Goal: Communication & Community: Answer question/provide support

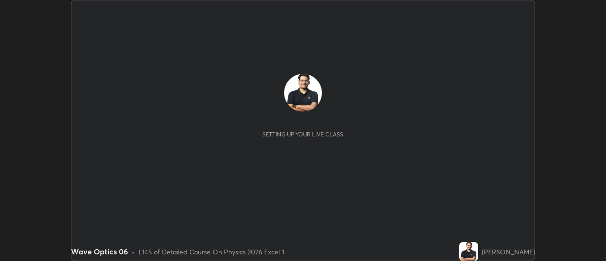
scroll to position [261, 606]
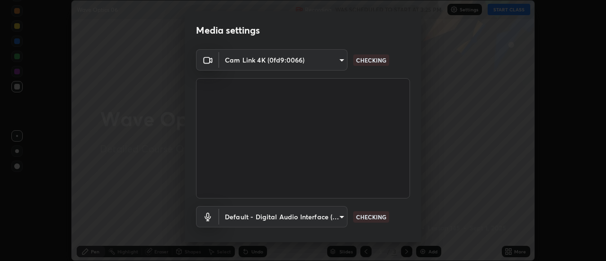
click at [262, 58] on body "Erase all Wave Optics 06 Recording WAS SCHEDULED TO START AT 3:25 PM Settings S…" at bounding box center [303, 130] width 606 height 261
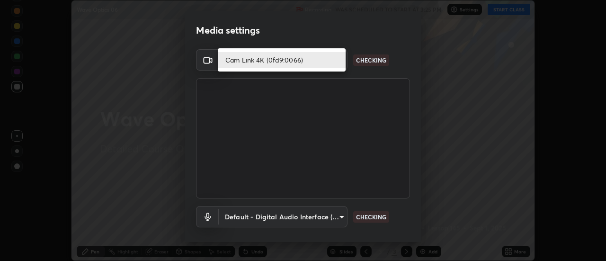
click at [240, 61] on li "Cam Link 4K (0fd9:0066)" at bounding box center [282, 60] width 128 height 16
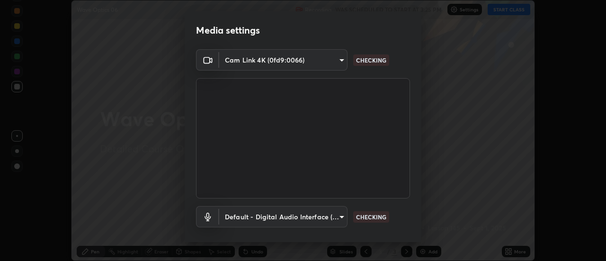
click at [244, 213] on body "Erase all Wave Optics 06 Recording WAS SCHEDULED TO START AT 3:25 PM Settings S…" at bounding box center [303, 130] width 606 height 261
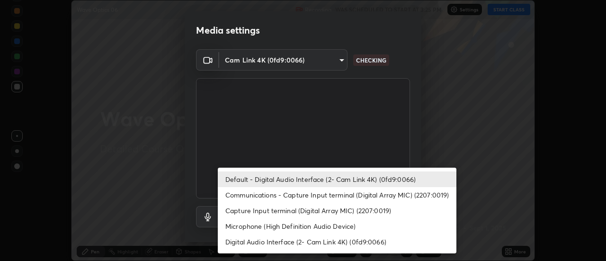
click at [251, 176] on li "Default - Digital Audio Interface (2- Cam Link 4K) (0fd9:0066)" at bounding box center [337, 179] width 238 height 16
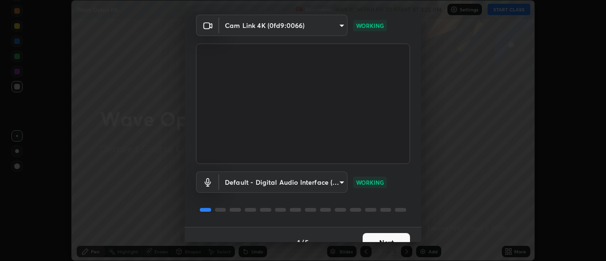
scroll to position [50, 0]
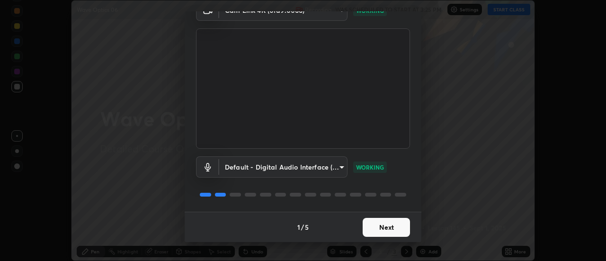
click at [384, 227] on button "Next" at bounding box center [385, 227] width 47 height 19
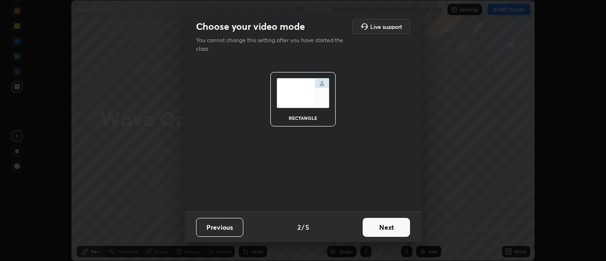
click at [388, 224] on button "Next" at bounding box center [385, 227] width 47 height 19
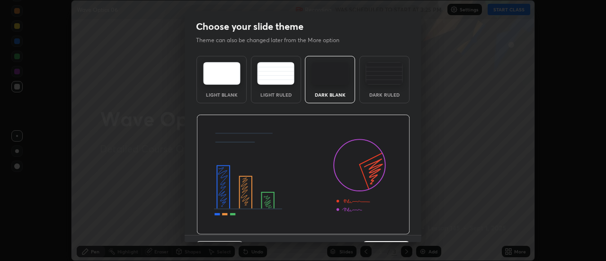
scroll to position [23, 0]
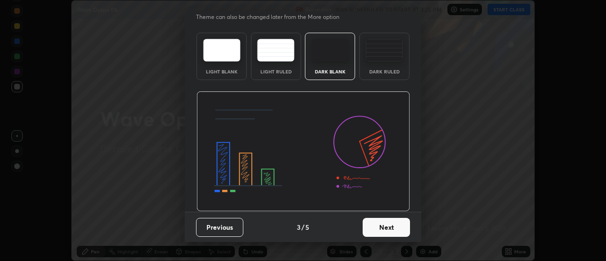
click at [389, 231] on button "Next" at bounding box center [385, 227] width 47 height 19
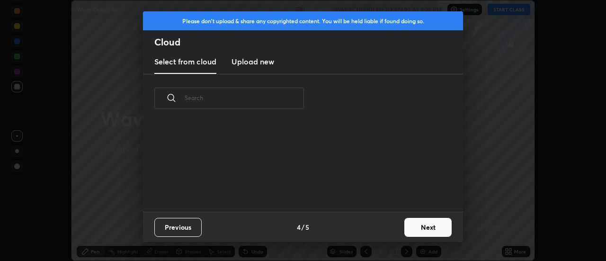
scroll to position [89, 304]
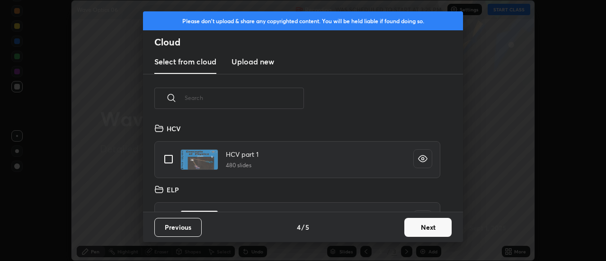
click at [429, 225] on button "Next" at bounding box center [427, 227] width 47 height 19
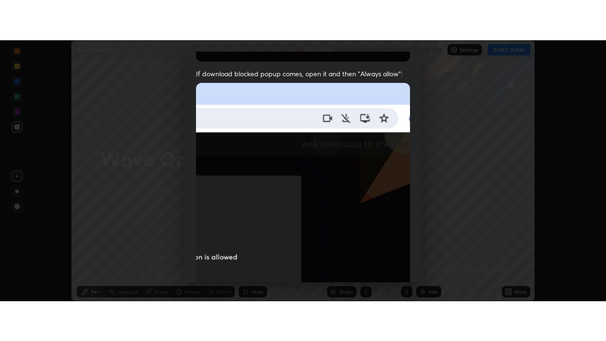
scroll to position [243, 0]
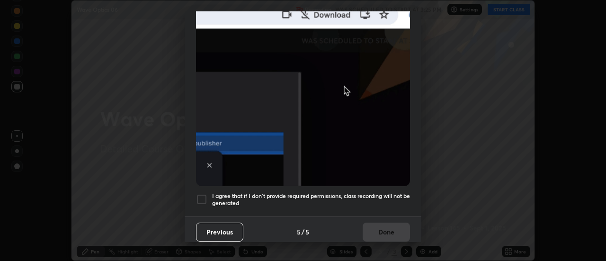
click at [200, 198] on div at bounding box center [201, 198] width 11 height 11
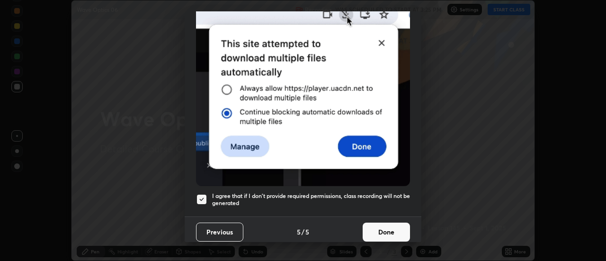
click at [372, 227] on button "Done" at bounding box center [385, 231] width 47 height 19
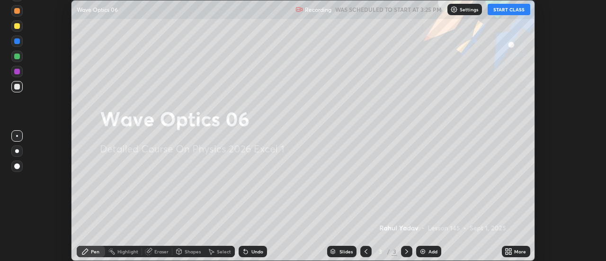
click at [508, 252] on icon at bounding box center [506, 253] width 2 height 2
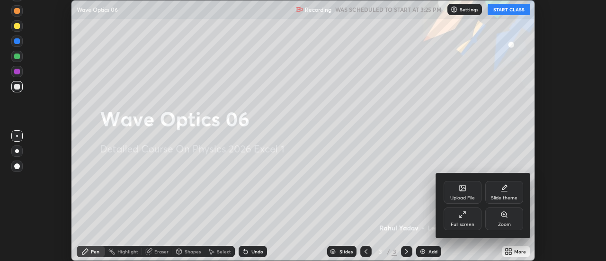
click at [459, 220] on div "Full screen" at bounding box center [462, 218] width 38 height 23
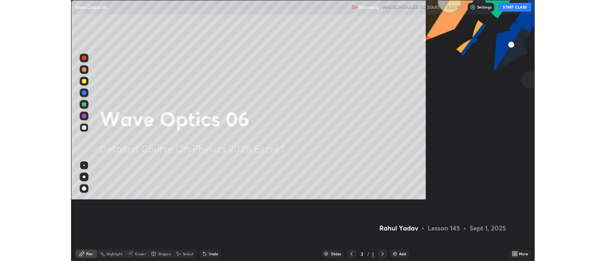
scroll to position [341, 606]
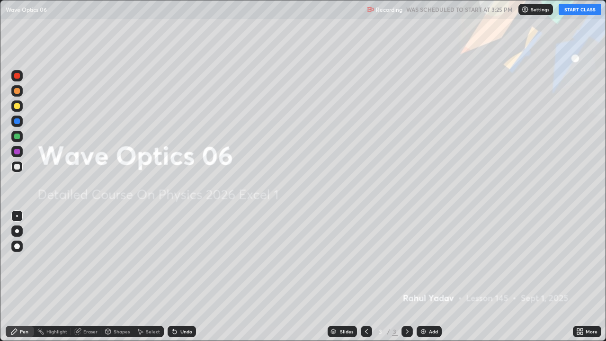
click at [569, 11] on button "START CLASS" at bounding box center [579, 9] width 43 height 11
click at [17, 231] on div at bounding box center [17, 231] width 4 height 4
click at [17, 216] on div at bounding box center [17, 216] width 2 height 2
click at [17, 232] on div at bounding box center [17, 231] width 4 height 4
click at [405, 260] on icon at bounding box center [407, 331] width 8 height 8
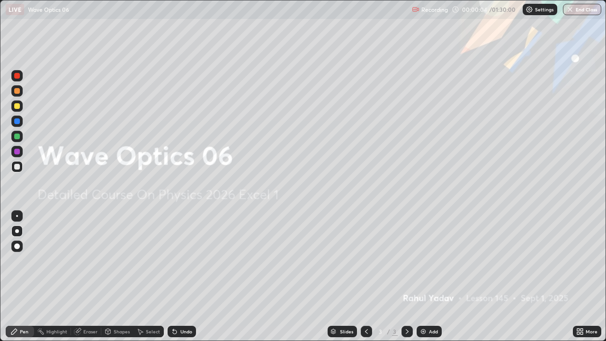
click at [420, 260] on img at bounding box center [423, 331] width 8 height 8
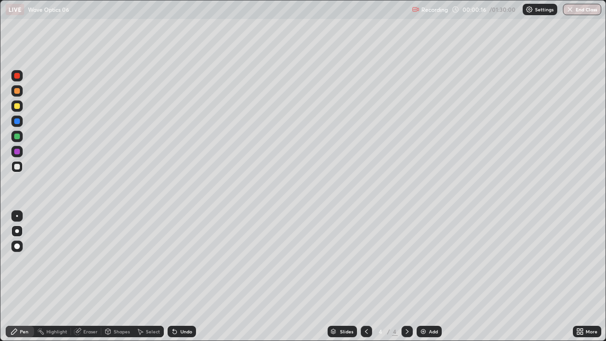
click at [15, 167] on div at bounding box center [17, 167] width 6 height 6
click at [89, 260] on div "Eraser" at bounding box center [90, 331] width 14 height 5
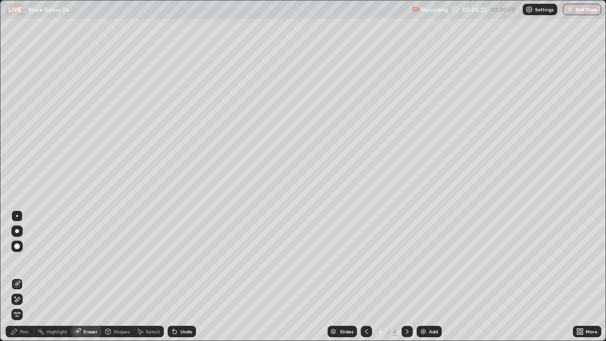
click at [149, 260] on div "Select" at bounding box center [153, 331] width 14 height 5
click at [123, 260] on div "Shapes" at bounding box center [122, 331] width 16 height 5
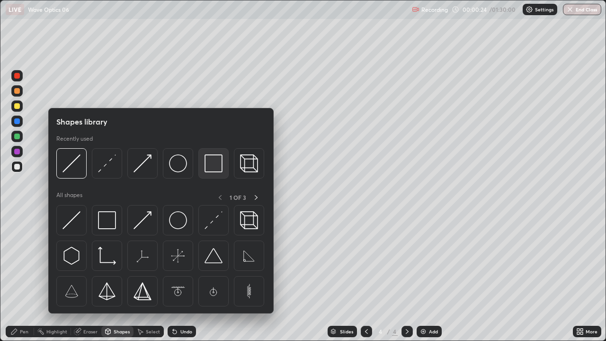
click at [208, 171] on img at bounding box center [213, 163] width 18 height 18
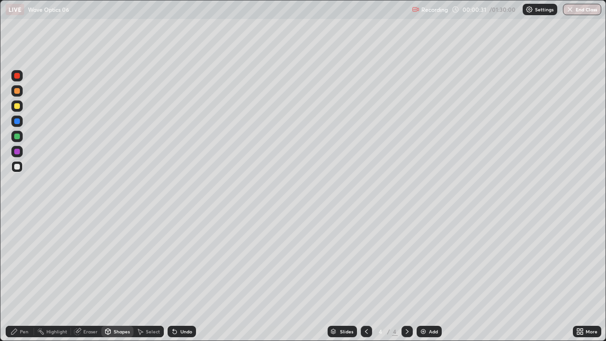
click at [18, 106] on div at bounding box center [17, 106] width 6 height 6
click at [27, 260] on div "Pen" at bounding box center [24, 331] width 9 height 5
click at [18, 107] on div at bounding box center [17, 106] width 6 height 6
click at [18, 121] on div at bounding box center [17, 121] width 6 height 6
click at [18, 167] on div at bounding box center [17, 167] width 6 height 6
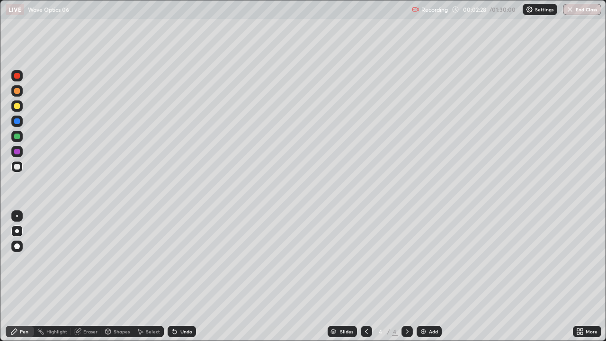
click at [122, 260] on div "Shapes" at bounding box center [117, 330] width 32 height 11
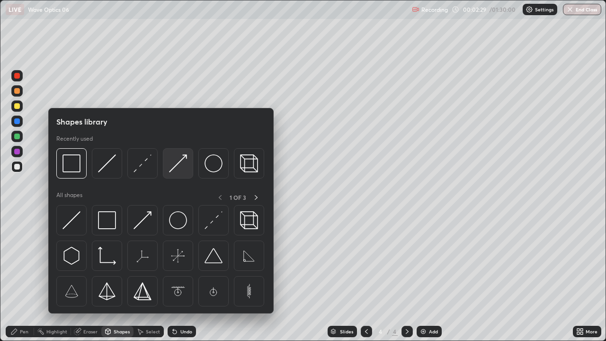
click at [176, 166] on img at bounding box center [178, 163] width 18 height 18
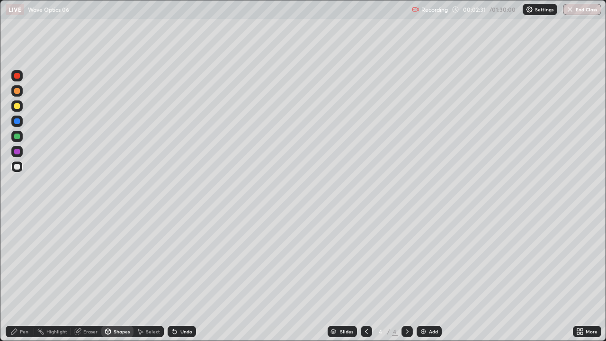
click at [18, 123] on div at bounding box center [17, 121] width 6 height 6
click at [176, 260] on icon at bounding box center [175, 331] width 8 height 8
click at [17, 93] on div at bounding box center [17, 91] width 6 height 6
click at [15, 166] on div at bounding box center [17, 167] width 6 height 6
click at [16, 166] on div at bounding box center [17, 167] width 6 height 6
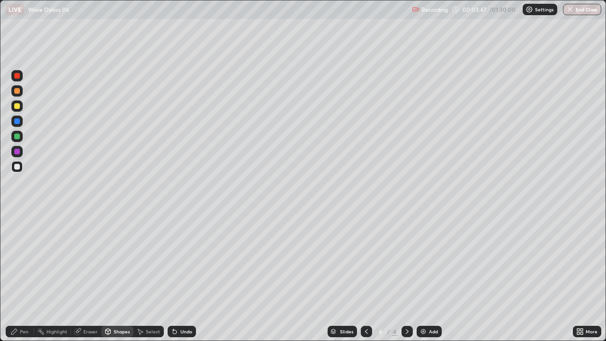
click at [18, 167] on div at bounding box center [17, 167] width 6 height 6
click at [173, 260] on icon at bounding box center [175, 332] width 4 height 4
click at [21, 260] on div "Pen" at bounding box center [20, 330] width 28 height 11
click at [15, 107] on div at bounding box center [17, 106] width 6 height 6
click at [18, 170] on div at bounding box center [16, 166] width 11 height 11
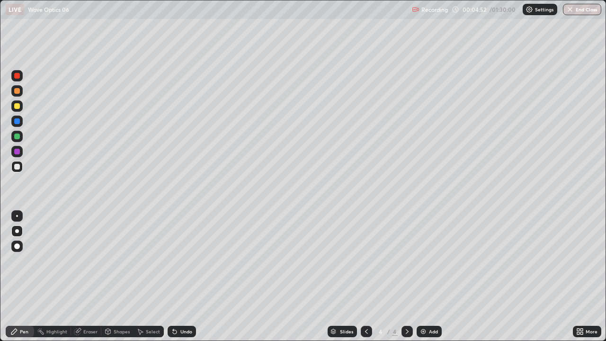
click at [17, 107] on div at bounding box center [17, 106] width 6 height 6
click at [17, 167] on div at bounding box center [17, 167] width 6 height 6
click at [18, 107] on div at bounding box center [17, 106] width 6 height 6
click at [115, 260] on div "Shapes" at bounding box center [122, 331] width 16 height 5
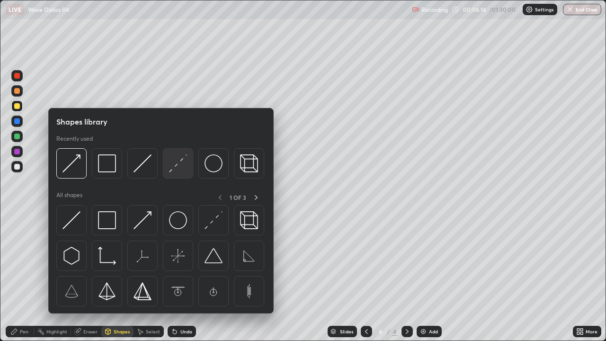
click at [182, 165] on img at bounding box center [178, 163] width 18 height 18
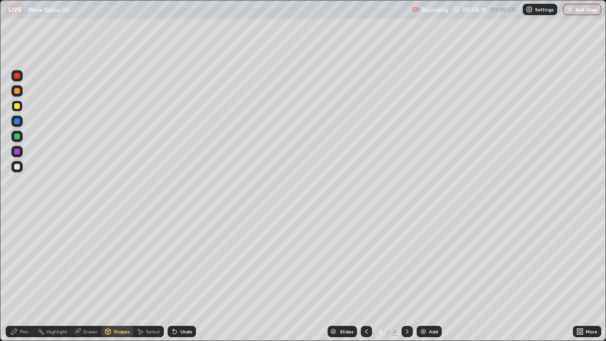
click at [24, 260] on div "Pen" at bounding box center [24, 331] width 9 height 5
click at [17, 166] on div at bounding box center [17, 167] width 6 height 6
click at [87, 260] on div "Eraser" at bounding box center [90, 331] width 14 height 5
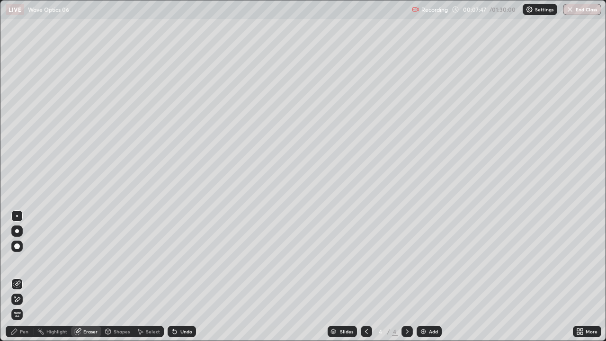
click at [26, 260] on div "Pen" at bounding box center [20, 330] width 28 height 11
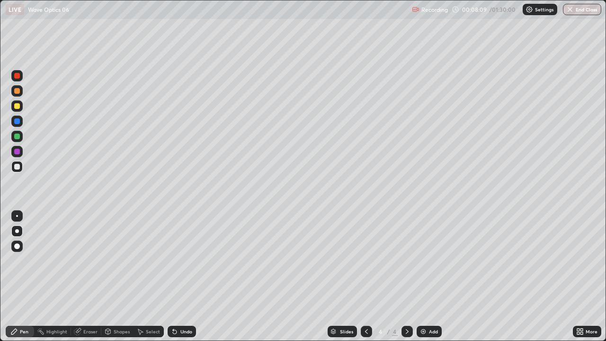
click at [18, 106] on div at bounding box center [17, 106] width 6 height 6
click at [406, 260] on icon at bounding box center [406, 331] width 3 height 5
click at [406, 260] on icon at bounding box center [407, 331] width 8 height 8
click at [423, 260] on img at bounding box center [423, 331] width 8 height 8
click at [18, 167] on div at bounding box center [17, 167] width 6 height 6
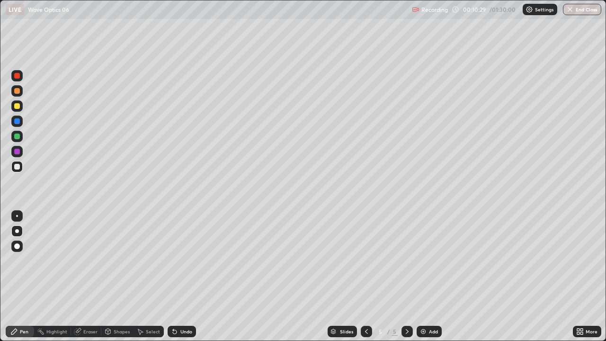
click at [16, 108] on div at bounding box center [17, 106] width 6 height 6
click at [364, 260] on icon at bounding box center [366, 331] width 8 height 8
click at [404, 260] on icon at bounding box center [407, 331] width 8 height 8
click at [122, 260] on div "Shapes" at bounding box center [122, 331] width 16 height 5
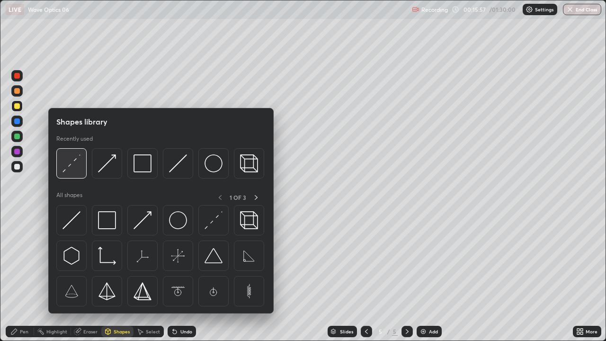
click at [71, 166] on img at bounding box center [71, 163] width 18 height 18
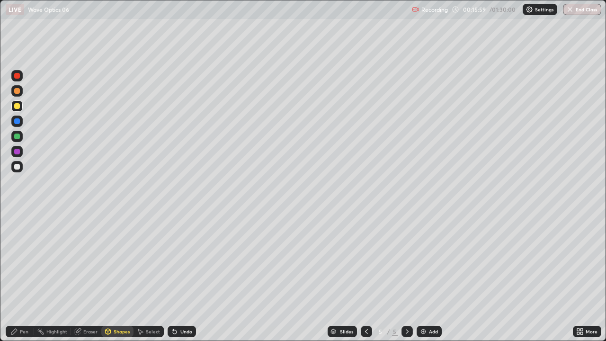
click at [27, 260] on div "Pen" at bounding box center [24, 331] width 9 height 5
click at [17, 167] on div at bounding box center [17, 167] width 6 height 6
click at [17, 106] on div at bounding box center [17, 106] width 6 height 6
click at [19, 165] on div at bounding box center [17, 167] width 6 height 6
click at [90, 260] on div "Eraser" at bounding box center [90, 331] width 14 height 5
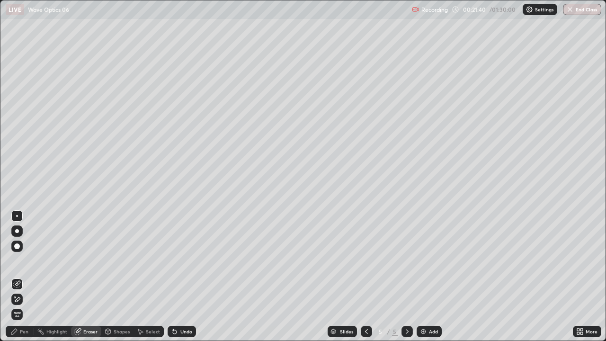
click at [24, 260] on div "Pen" at bounding box center [24, 331] width 9 height 5
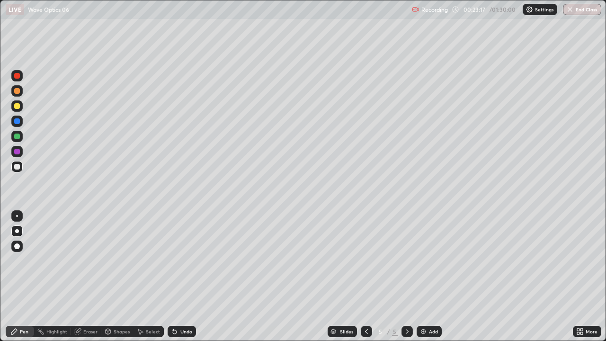
click at [93, 260] on div "Eraser" at bounding box center [90, 331] width 14 height 5
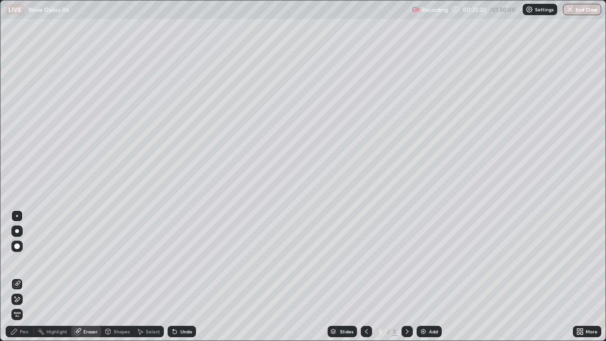
click at [61, 260] on div "Highlight" at bounding box center [56, 331] width 21 height 5
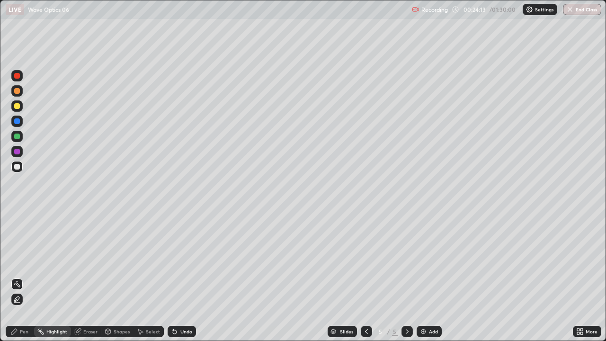
click at [31, 260] on div "Pen" at bounding box center [20, 330] width 28 height 11
click at [405, 260] on icon at bounding box center [406, 331] width 3 height 5
click at [429, 260] on div "Add" at bounding box center [433, 331] width 9 height 5
click at [128, 260] on div "Shapes" at bounding box center [122, 331] width 16 height 5
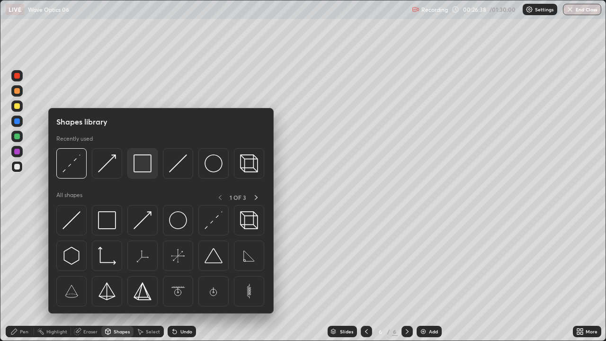
click at [141, 170] on img at bounding box center [142, 163] width 18 height 18
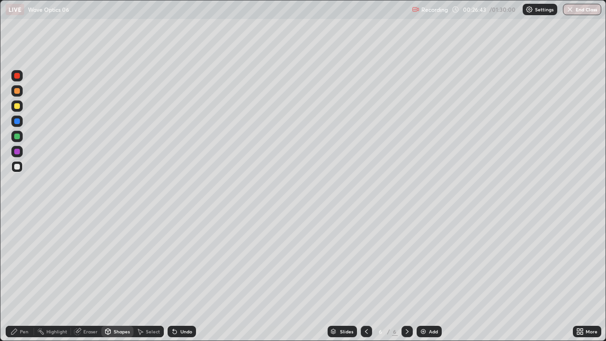
click at [28, 260] on div "Pen" at bounding box center [20, 330] width 28 height 11
click at [17, 105] on div at bounding box center [17, 106] width 6 height 6
click at [18, 122] on div at bounding box center [17, 121] width 6 height 6
click at [19, 106] on div at bounding box center [17, 106] width 6 height 6
click at [403, 260] on icon at bounding box center [407, 331] width 8 height 8
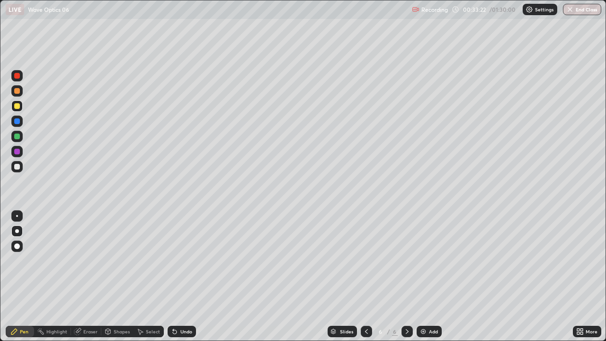
click at [431, 260] on div "Add" at bounding box center [433, 331] width 9 height 5
click at [17, 121] on div at bounding box center [17, 121] width 6 height 6
click at [17, 167] on div at bounding box center [17, 167] width 6 height 6
click at [17, 168] on div at bounding box center [17, 167] width 6 height 6
click at [16, 107] on div at bounding box center [17, 106] width 6 height 6
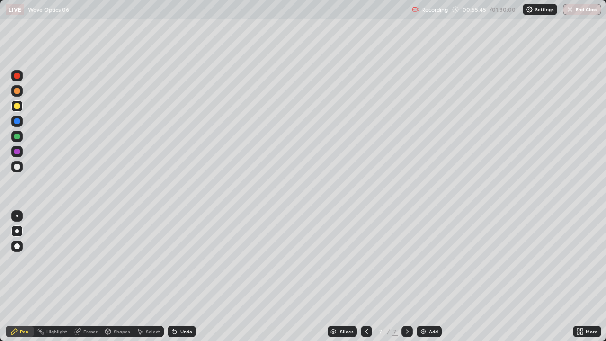
click at [16, 166] on div at bounding box center [17, 167] width 6 height 6
click at [173, 260] on icon at bounding box center [175, 332] width 4 height 4
click at [14, 107] on div at bounding box center [17, 106] width 6 height 6
click at [17, 167] on div at bounding box center [17, 167] width 6 height 6
click at [18, 168] on div at bounding box center [17, 167] width 6 height 6
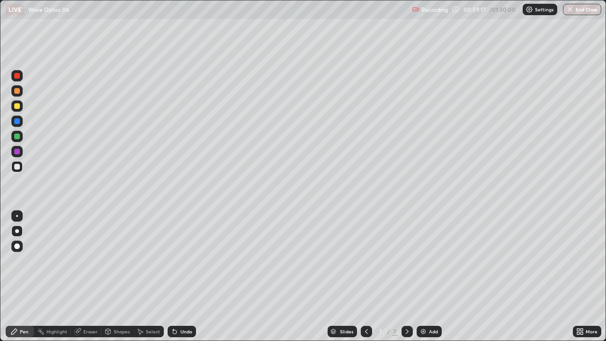
click at [173, 260] on icon at bounding box center [175, 332] width 4 height 4
click at [118, 260] on div "Shapes" at bounding box center [117, 330] width 32 height 11
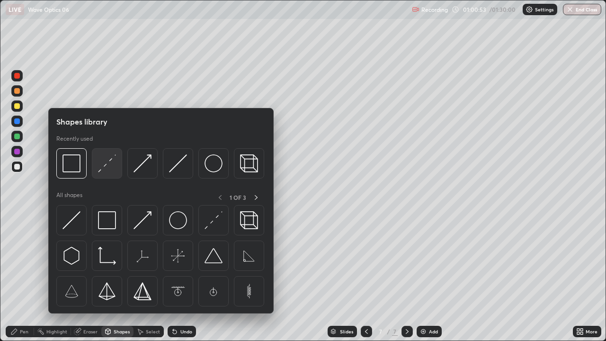
click at [109, 172] on div at bounding box center [107, 163] width 30 height 30
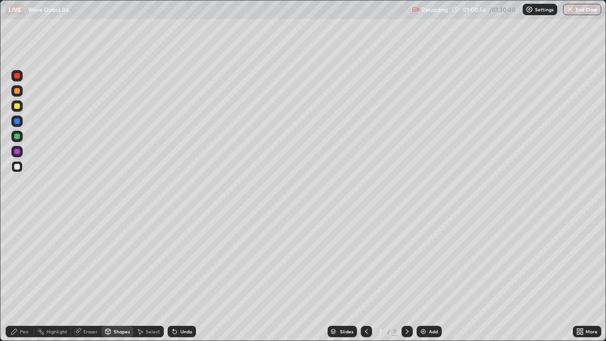
click at [28, 260] on div "Pen" at bounding box center [20, 330] width 28 height 11
click at [16, 171] on div at bounding box center [16, 166] width 11 height 11
click at [582, 260] on icon at bounding box center [581, 329] width 2 height 2
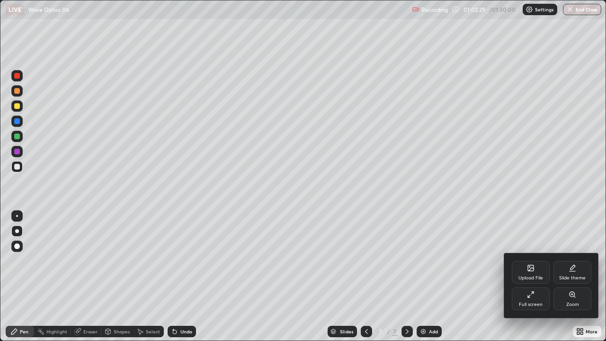
click at [532, 260] on icon at bounding box center [531, 294] width 8 height 8
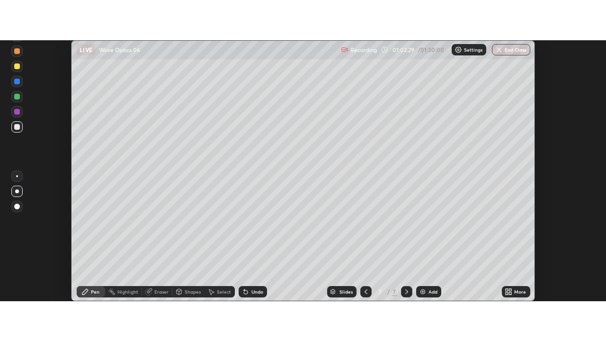
scroll to position [47048, 46703]
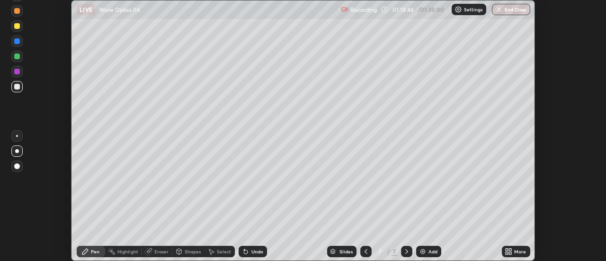
click at [510, 253] on icon at bounding box center [510, 253] width 2 height 2
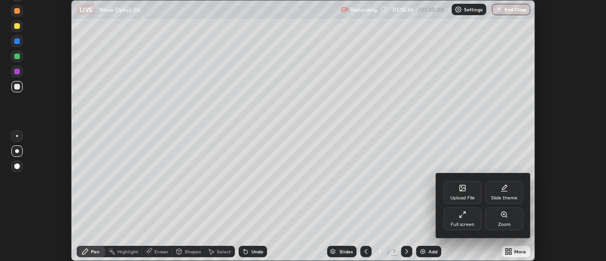
click at [462, 215] on icon at bounding box center [462, 215] width 8 height 8
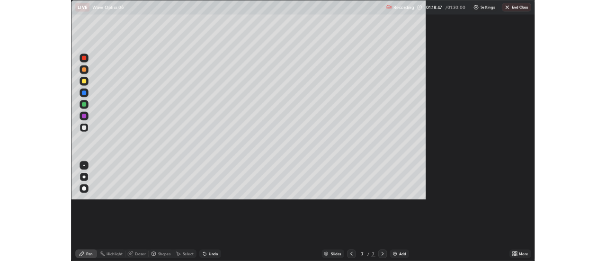
scroll to position [341, 606]
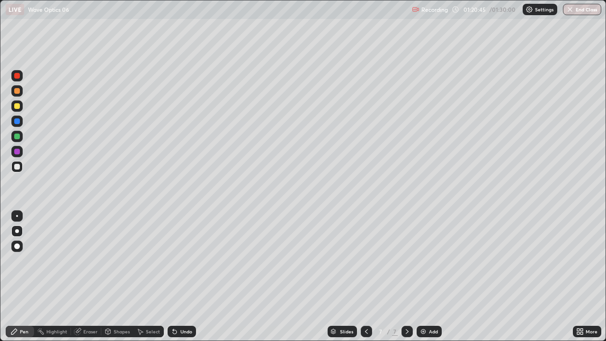
click at [177, 260] on icon at bounding box center [175, 331] width 8 height 8
click at [178, 260] on div "Undo" at bounding box center [181, 330] width 28 height 11
click at [180, 260] on div "Undo" at bounding box center [181, 330] width 28 height 11
click at [183, 260] on div "Undo" at bounding box center [181, 330] width 28 height 11
click at [125, 260] on div "Shapes" at bounding box center [122, 331] width 16 height 5
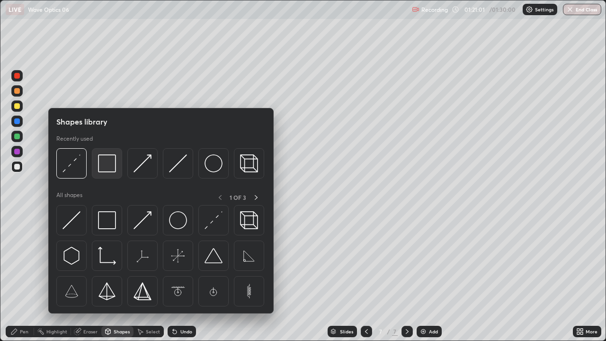
click at [110, 171] on img at bounding box center [107, 163] width 18 height 18
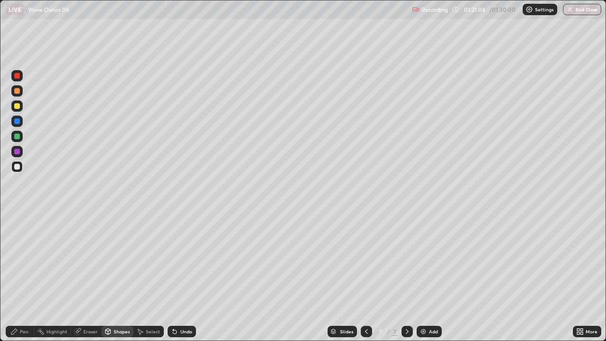
click at [19, 108] on div at bounding box center [17, 106] width 6 height 6
click at [178, 260] on div "Undo" at bounding box center [181, 330] width 28 height 11
click at [24, 260] on div "Pen" at bounding box center [24, 331] width 9 height 5
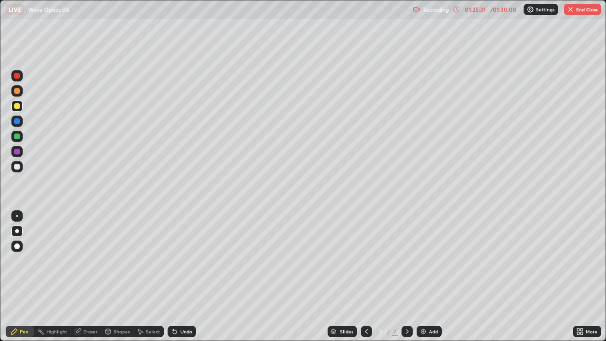
click at [404, 260] on div at bounding box center [406, 331] width 11 height 19
click at [429, 260] on div "Add" at bounding box center [433, 331] width 9 height 5
click at [18, 166] on div at bounding box center [17, 167] width 6 height 6
click at [365, 260] on icon at bounding box center [366, 331] width 8 height 8
click at [410, 260] on div at bounding box center [406, 330] width 11 height 11
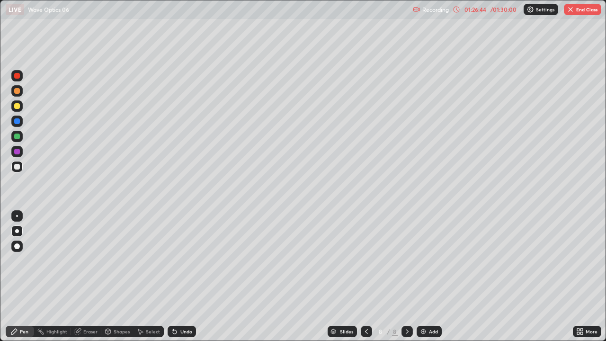
click at [18, 105] on div at bounding box center [17, 106] width 6 height 6
click at [18, 170] on div at bounding box center [16, 166] width 11 height 11
click at [16, 122] on div at bounding box center [17, 121] width 6 height 6
click at [18, 93] on div at bounding box center [17, 91] width 6 height 6
click at [17, 166] on div at bounding box center [17, 167] width 6 height 6
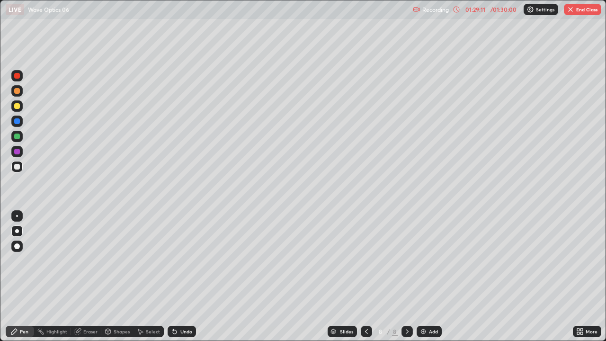
click at [578, 260] on icon at bounding box center [578, 329] width 2 height 2
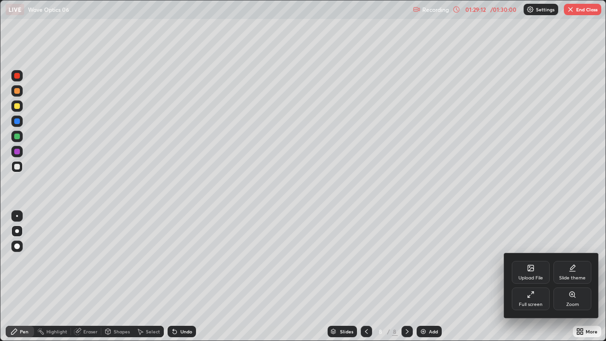
click at [527, 260] on div "Full screen" at bounding box center [530, 298] width 38 height 23
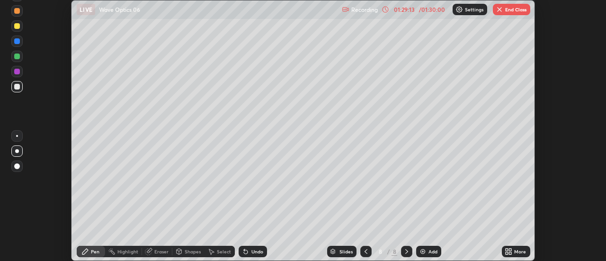
scroll to position [47048, 46703]
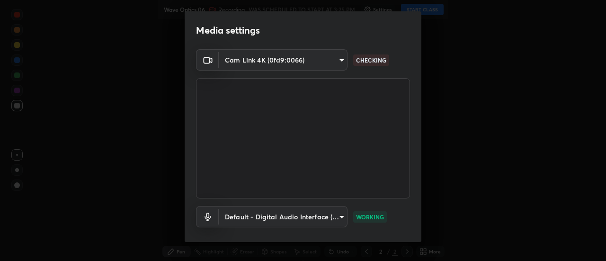
click at [323, 62] on body "Erase all Wave Optics 06 Recording WAS SCHEDULED TO START AT 3:25 PM Settings S…" at bounding box center [303, 130] width 606 height 261
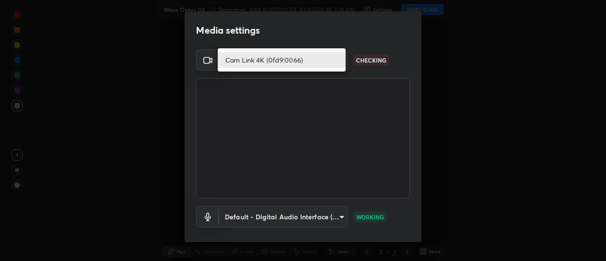
click at [308, 60] on li "Cam Link 4K (0fd9:0066)" at bounding box center [282, 60] width 128 height 16
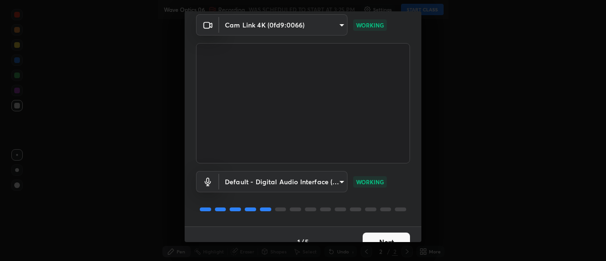
scroll to position [50, 0]
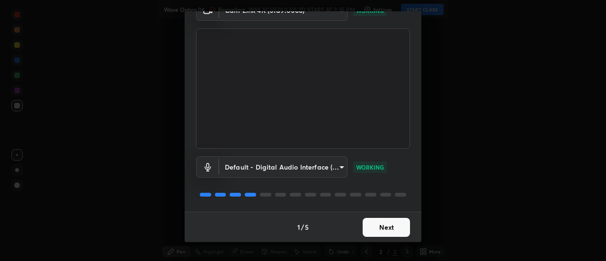
click at [382, 224] on button "Next" at bounding box center [385, 227] width 47 height 19
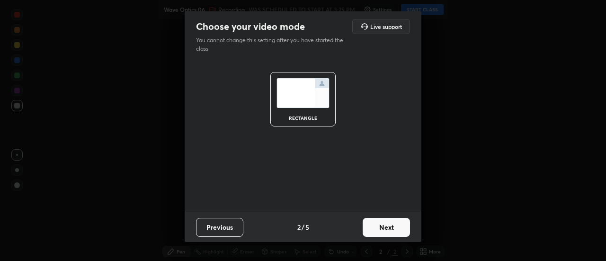
scroll to position [0, 0]
click at [394, 222] on button "Next" at bounding box center [385, 227] width 47 height 19
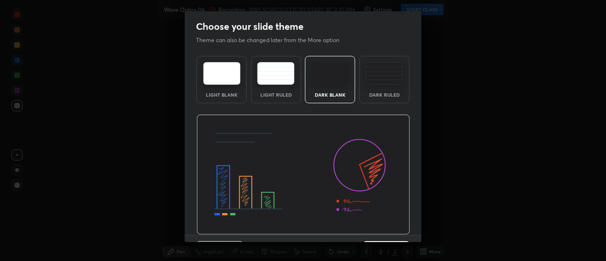
scroll to position [23, 0]
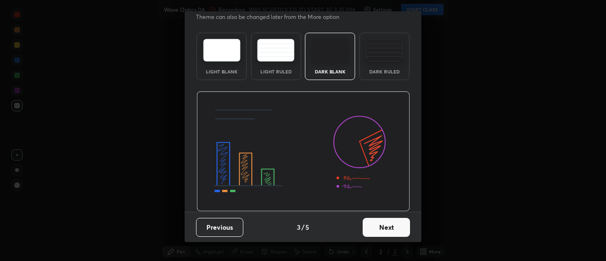
click at [387, 229] on button "Next" at bounding box center [385, 227] width 47 height 19
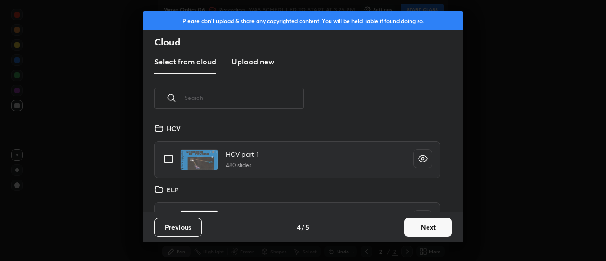
scroll to position [89, 304]
click at [421, 223] on button "Next" at bounding box center [427, 227] width 47 height 19
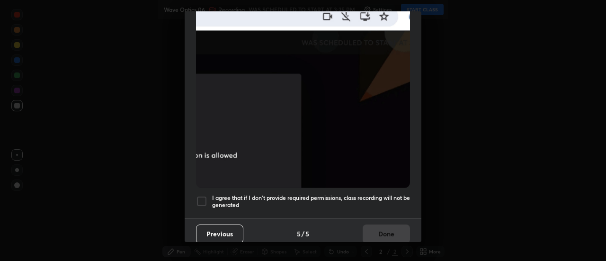
scroll to position [243, 0]
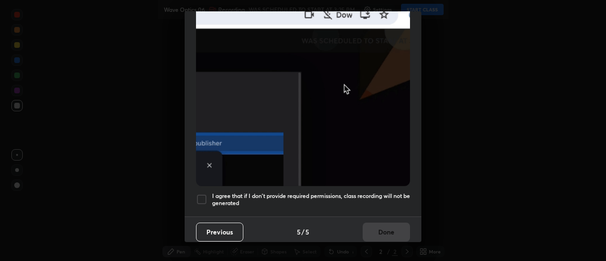
click at [202, 193] on div at bounding box center [201, 198] width 11 height 11
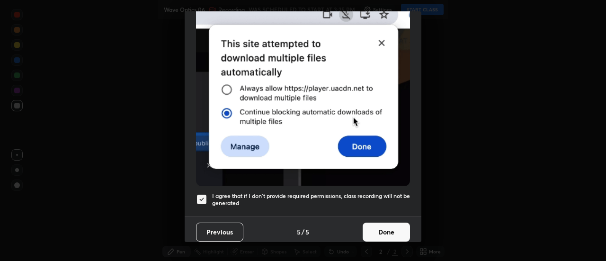
click at [391, 222] on button "Done" at bounding box center [385, 231] width 47 height 19
